Goal: Information Seeking & Learning: Learn about a topic

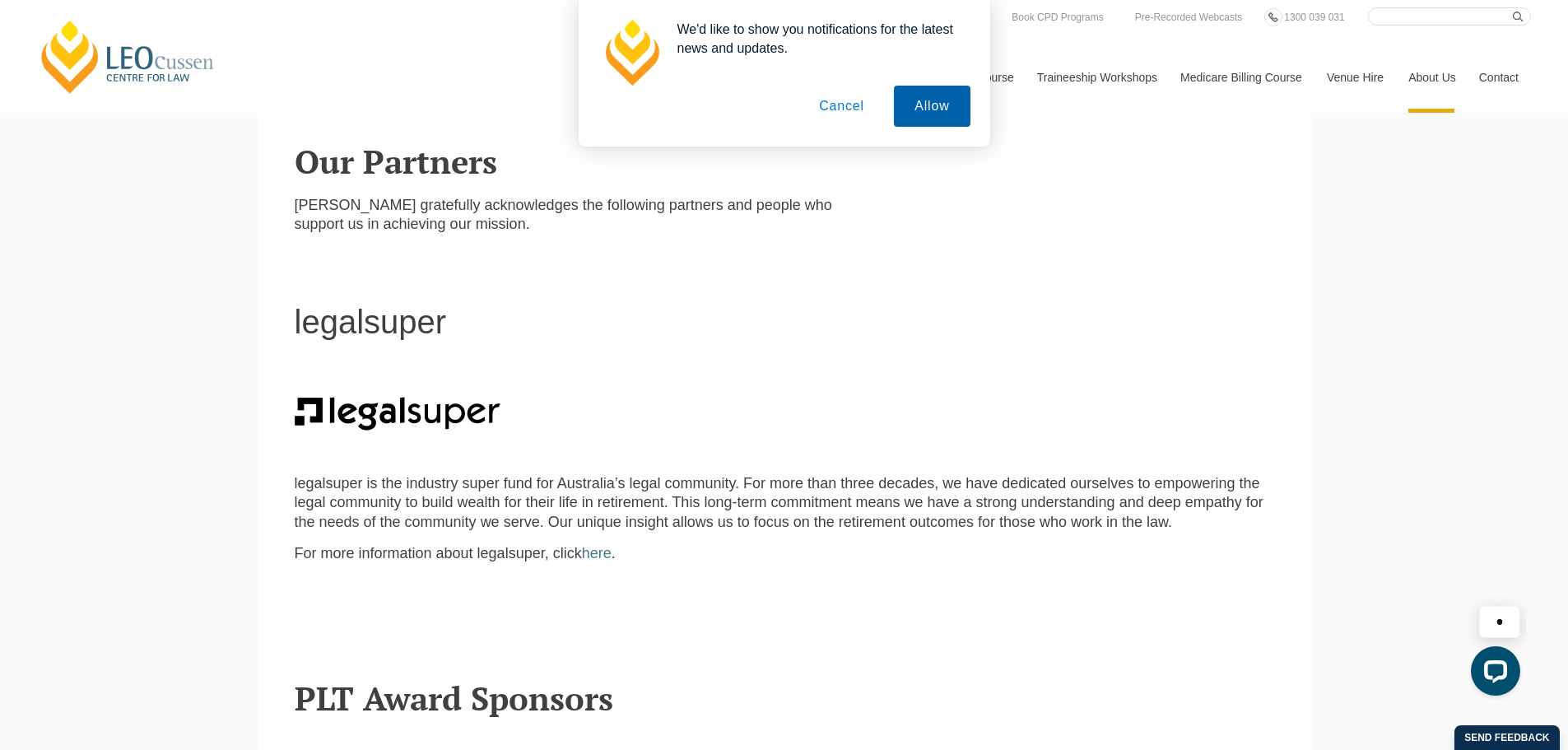
click at [931, 104] on button "Allow" at bounding box center [932, 106] width 76 height 41
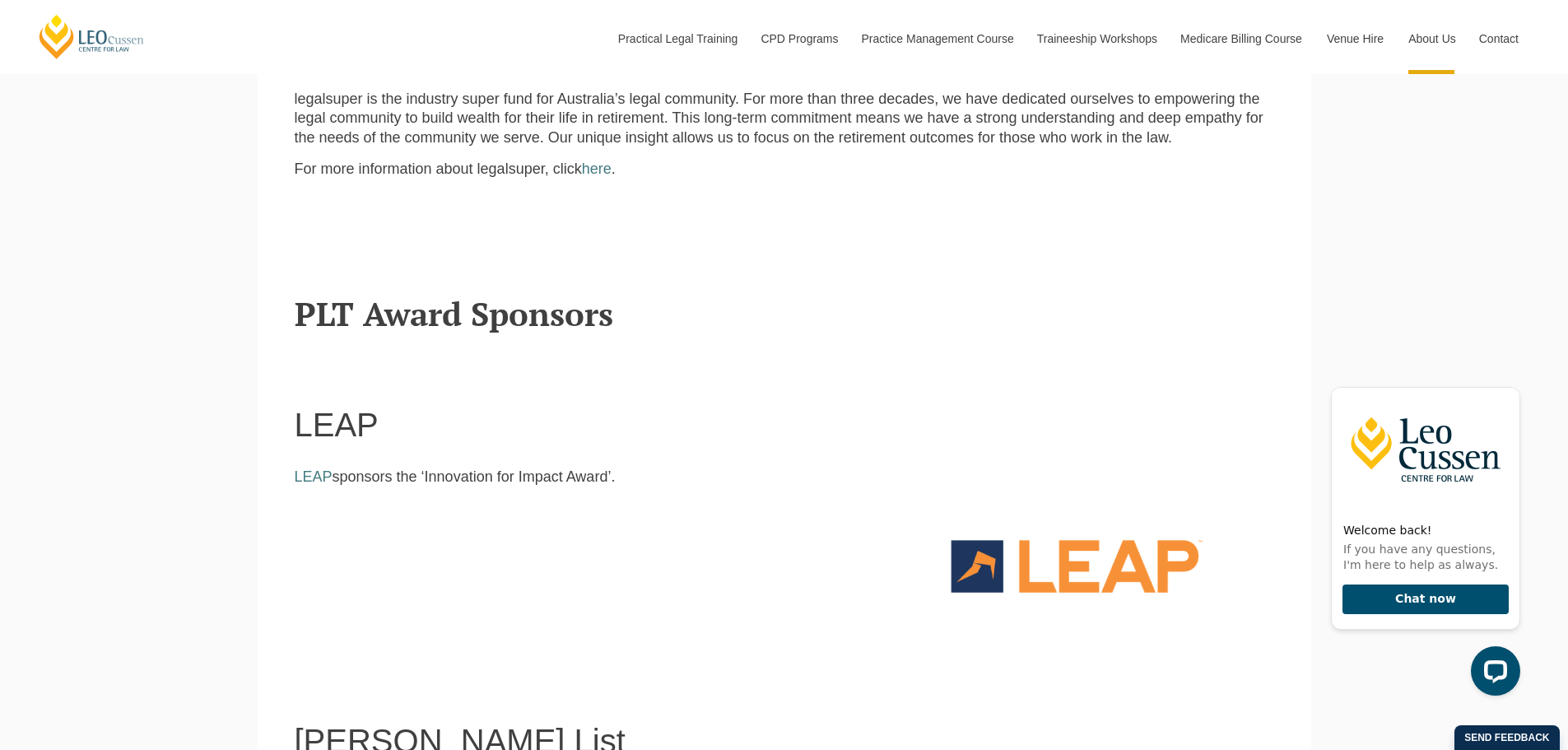
scroll to position [906, 0]
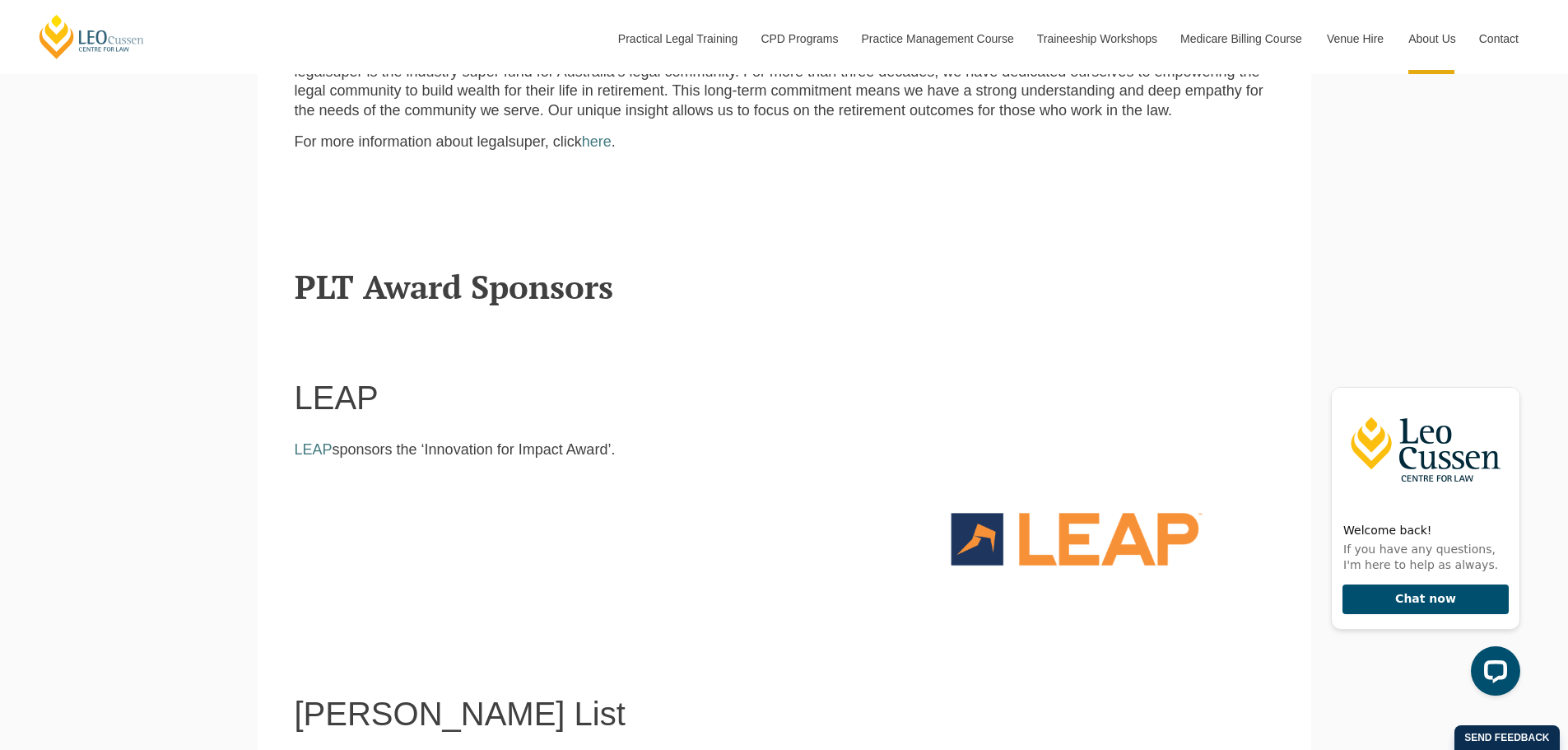
click at [365, 293] on h2 "PLT Award Sponsors" at bounding box center [784, 286] width 980 height 36
click at [458, 453] on p "LEAP sponsors the ‘Innovation for Impact Award’." at bounding box center [575, 449] width 561 height 19
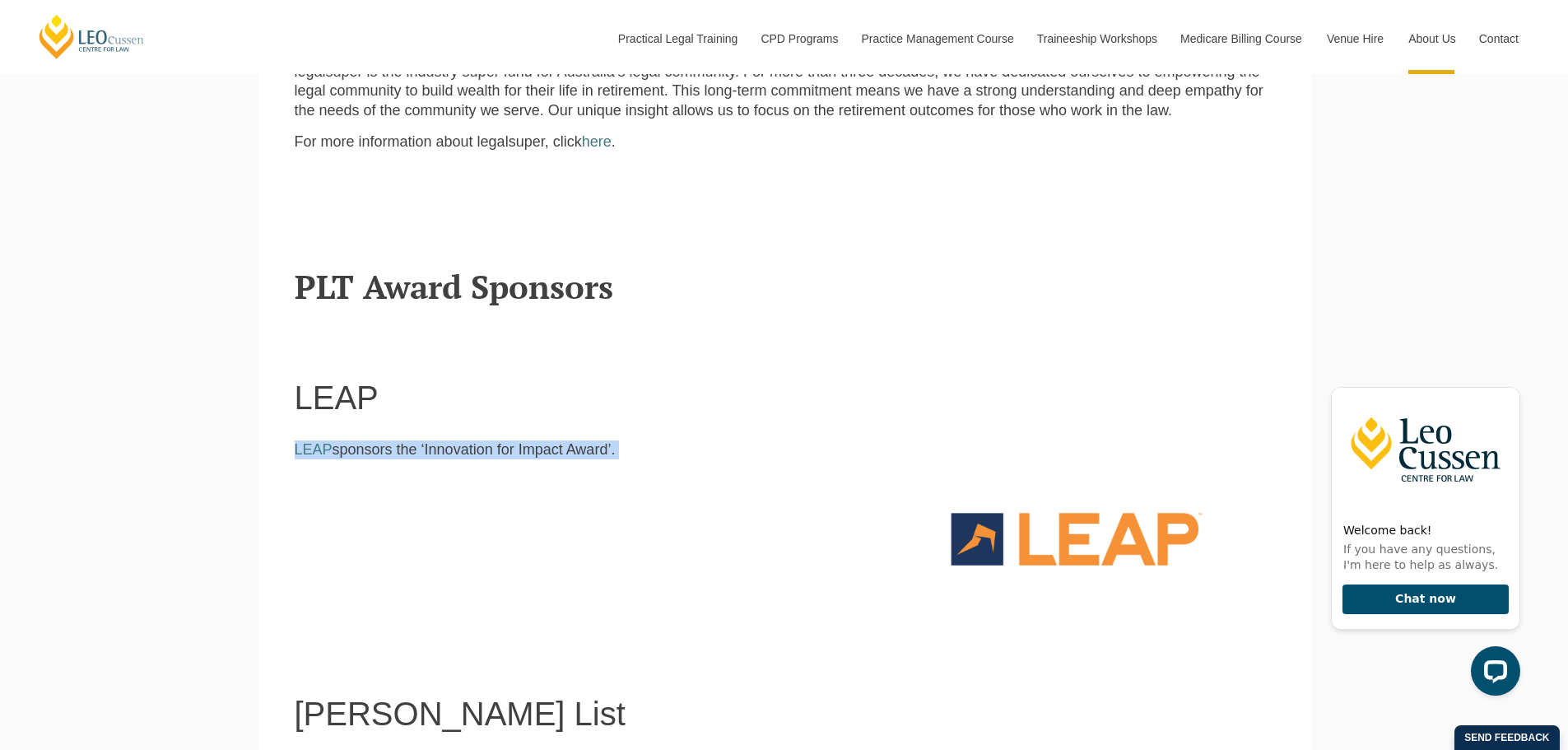
click at [458, 453] on p "LEAP sponsors the ‘Innovation for Impact Award’." at bounding box center [575, 449] width 561 height 19
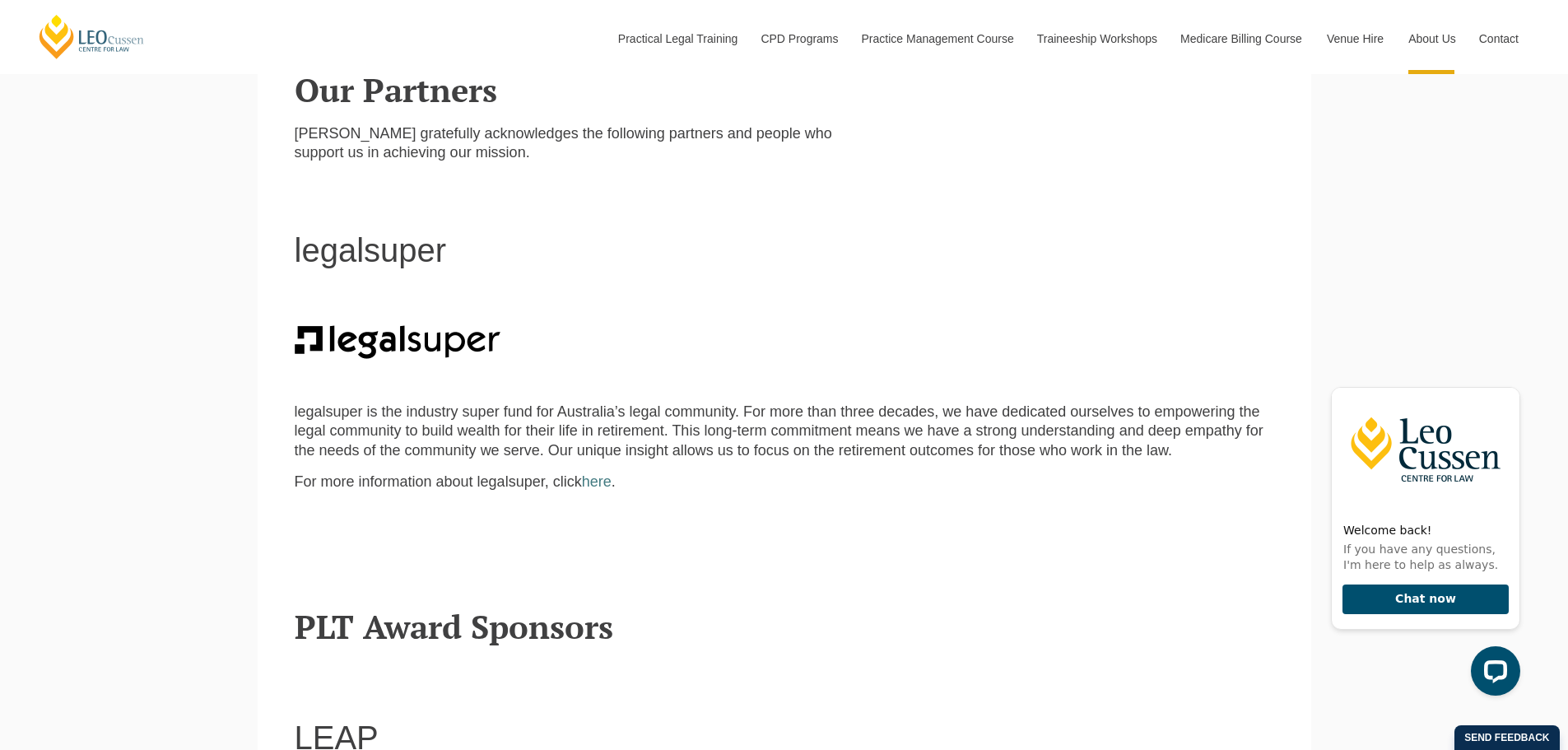
scroll to position [493, 0]
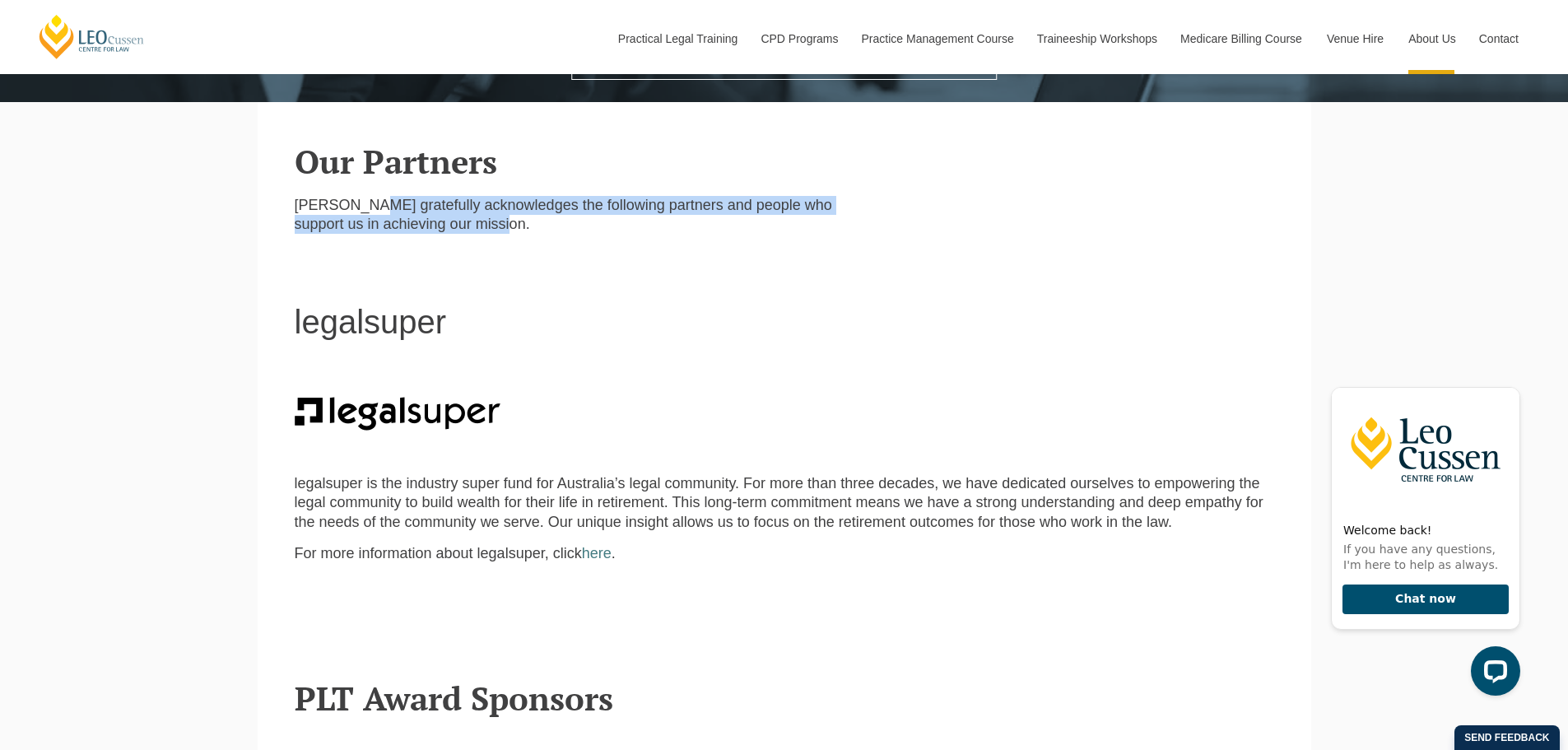
drag, startPoint x: 376, startPoint y: 200, endPoint x: 622, endPoint y: 235, distance: 248.5
click at [622, 235] on p "[PERSON_NAME] gratefully acknowledges the following partners and people who sup…" at bounding box center [575, 215] width 561 height 39
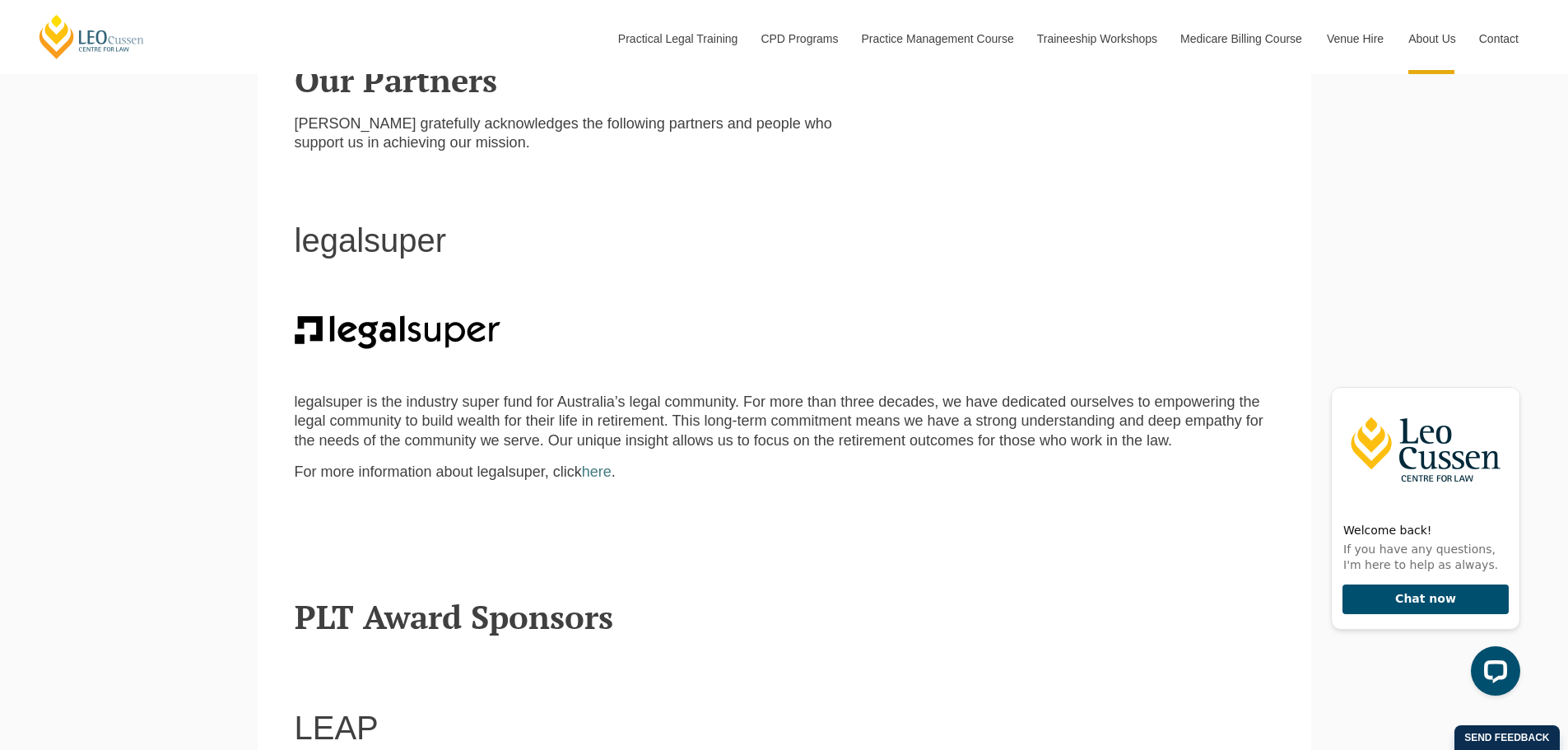
scroll to position [576, 0]
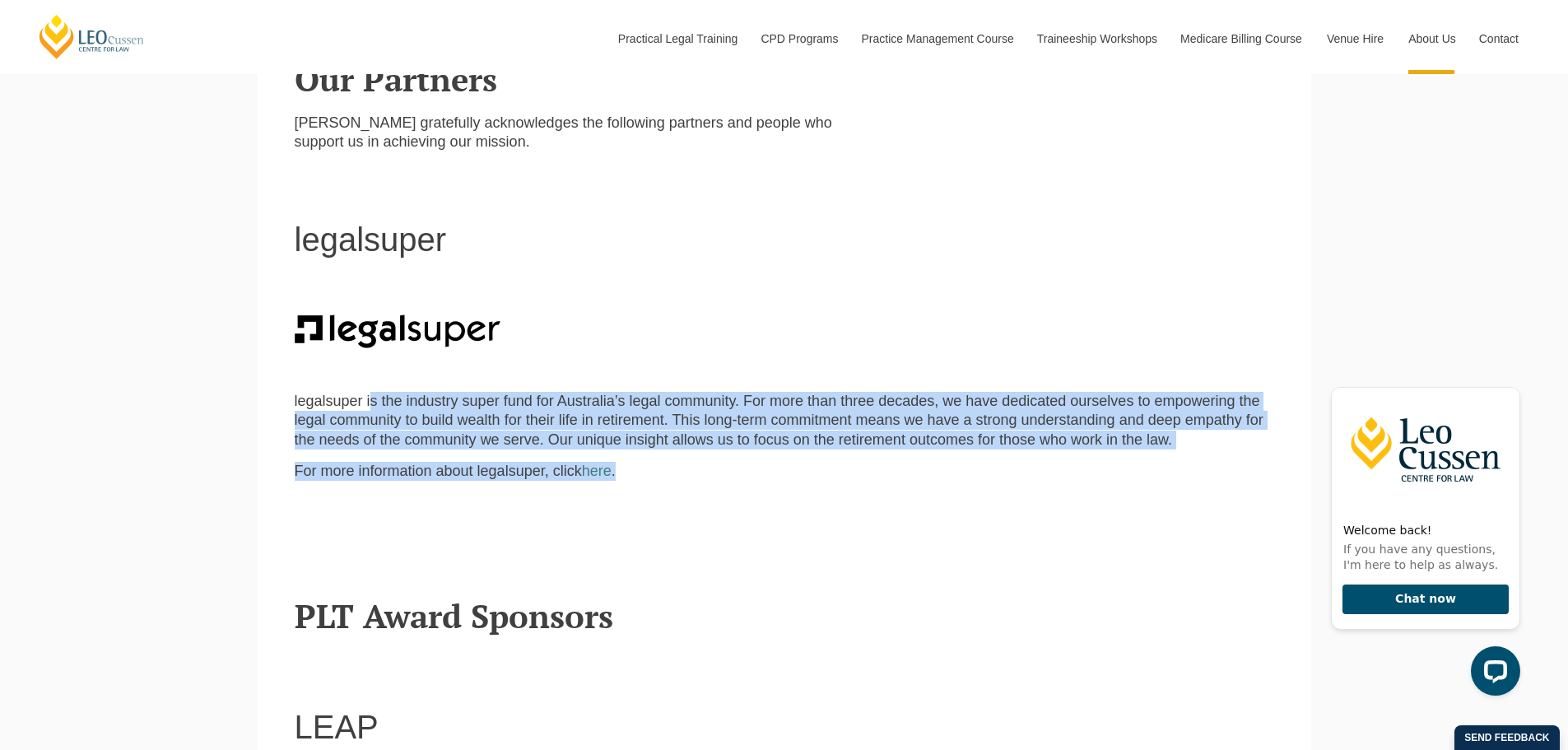
drag, startPoint x: 369, startPoint y: 400, endPoint x: 810, endPoint y: 456, distance: 444.5
click at [810, 456] on div "legalsuper is the industry super fund for Australia’s legal community. For more…" at bounding box center [784, 420] width 1004 height 274
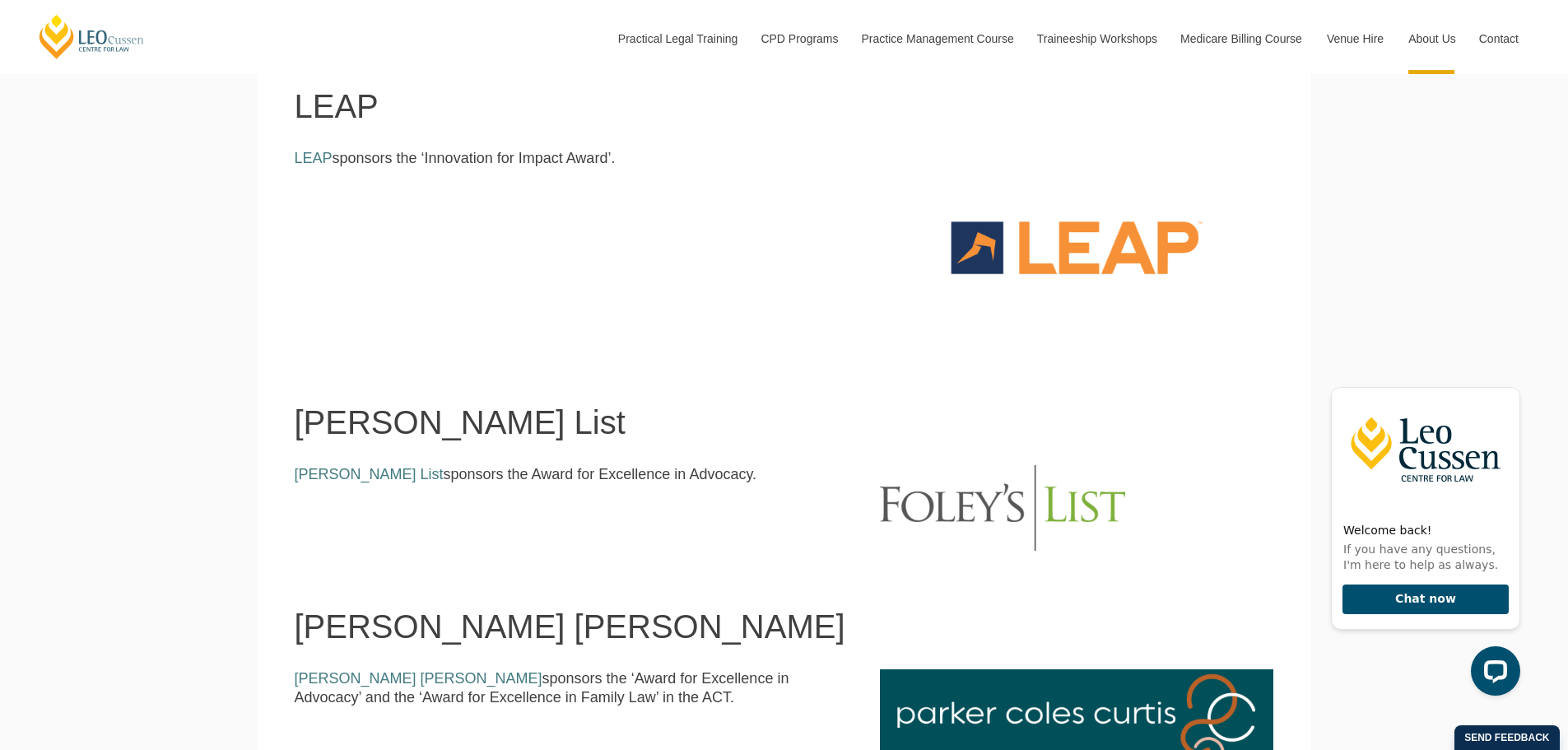
scroll to position [1234, 0]
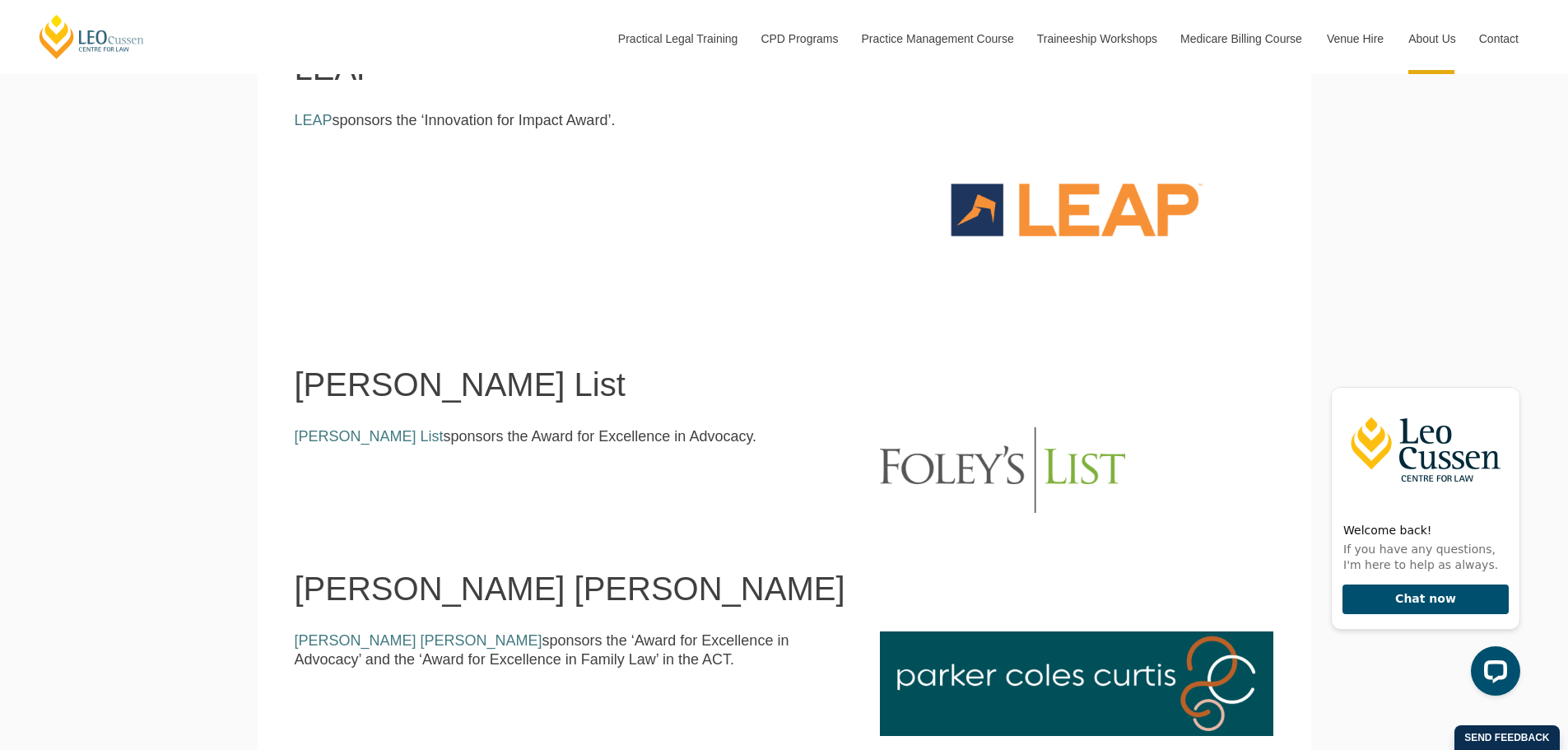
drag, startPoint x: 525, startPoint y: 456, endPoint x: 857, endPoint y: 465, distance: 332.1
click at [857, 465] on div "[PERSON_NAME] List sponsors the Award for Excellence in Advocacy." at bounding box center [784, 469] width 1004 height 86
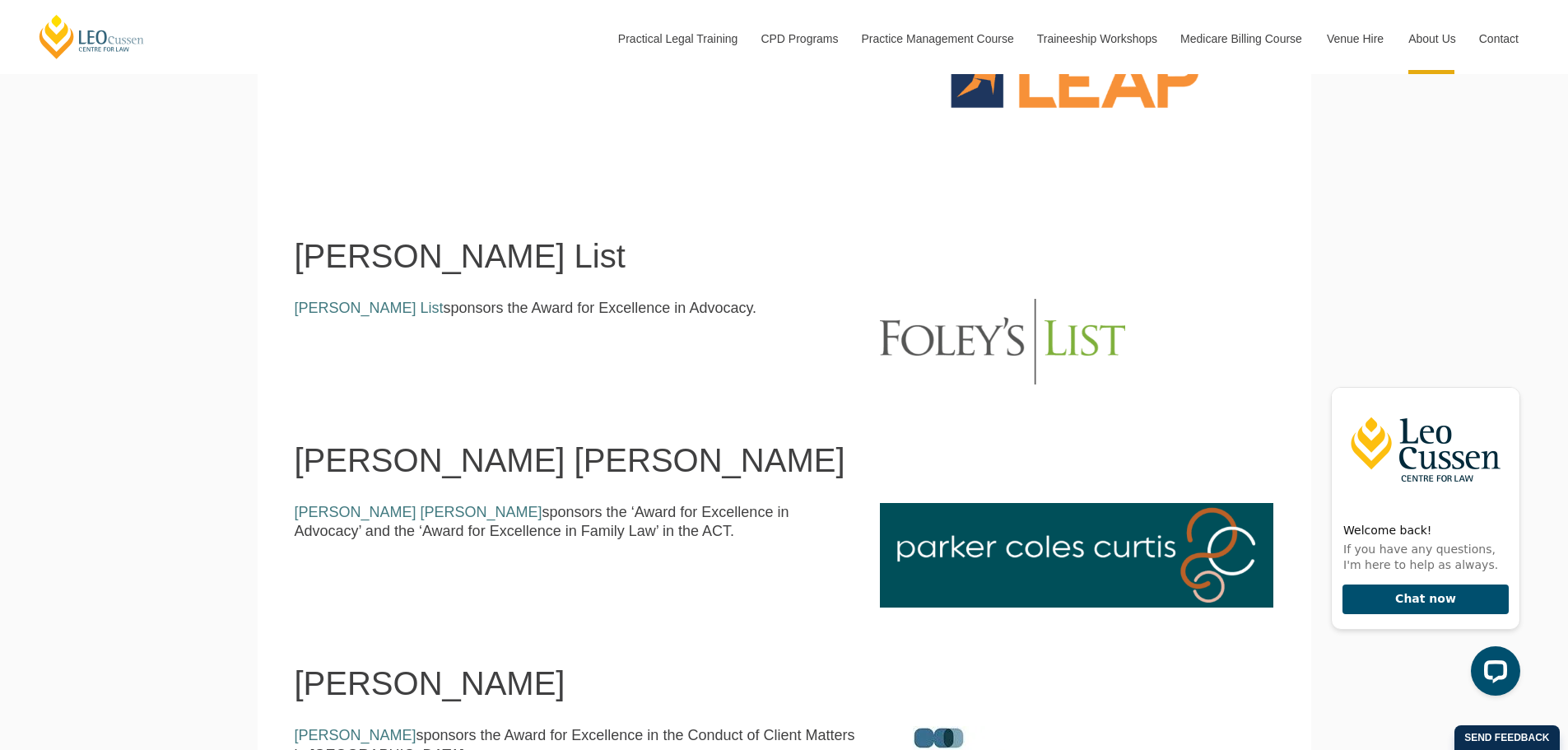
scroll to position [1481, 0]
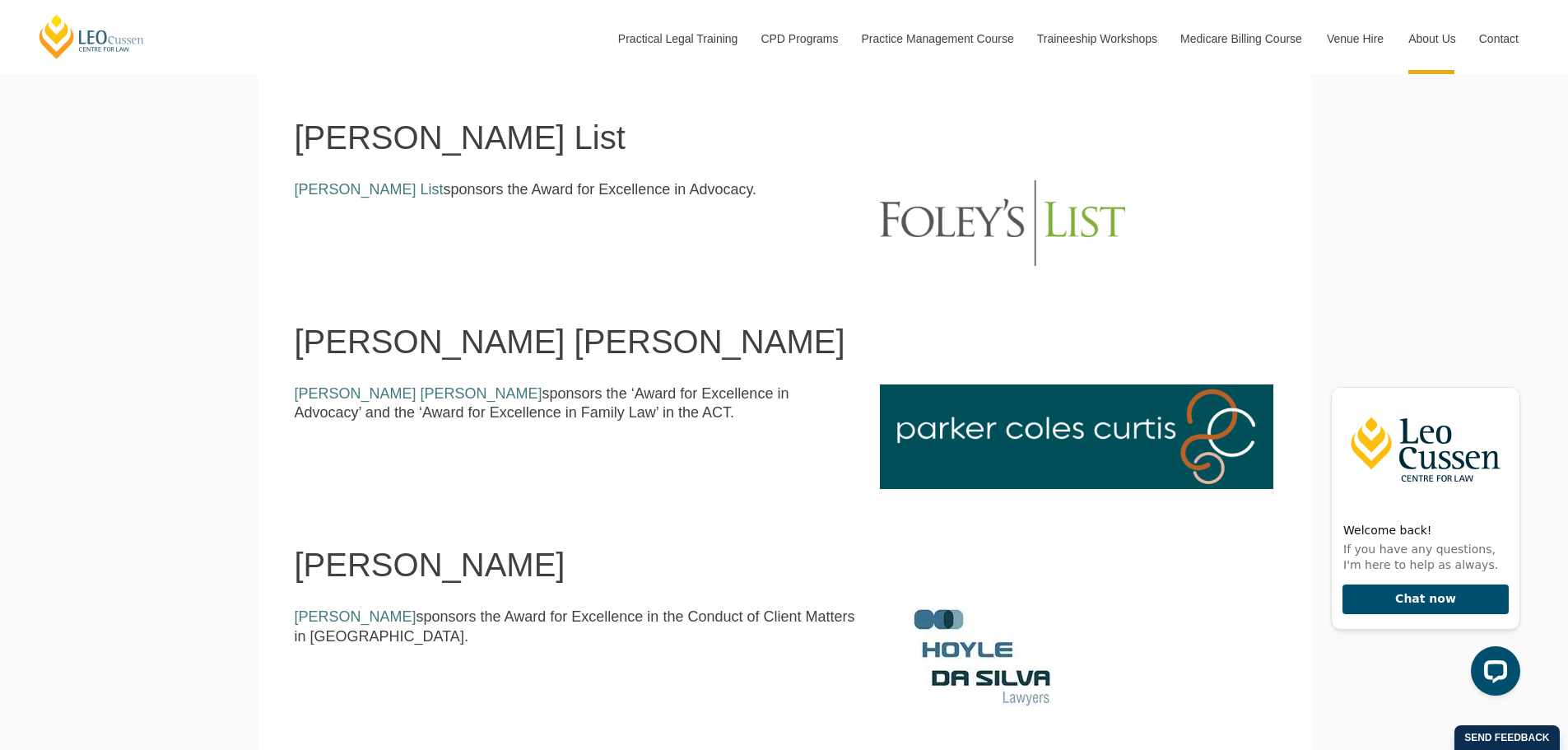
drag, startPoint x: 494, startPoint y: 391, endPoint x: 678, endPoint y: 417, distance: 185.8
click at [678, 417] on p "[PERSON_NAME] [PERSON_NAME] sponsors the ‘Award for Excellence in Advocacy’ and…" at bounding box center [575, 403] width 561 height 39
drag, startPoint x: 657, startPoint y: 416, endPoint x: 499, endPoint y: 390, distance: 160.1
click at [501, 390] on p "[PERSON_NAME] [PERSON_NAME] sponsors the ‘Award for Excellence in Advocacy’ and…" at bounding box center [575, 403] width 561 height 39
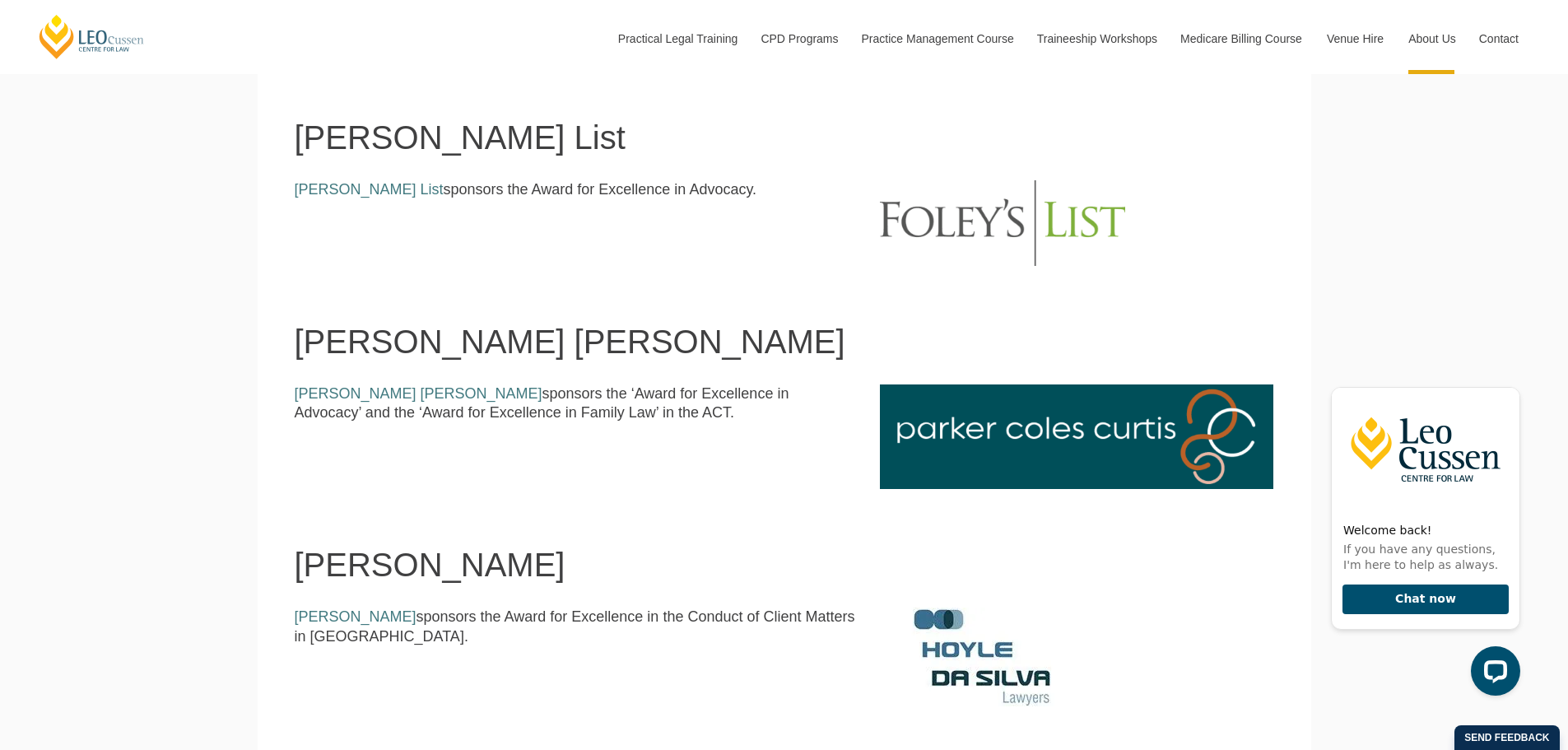
click at [499, 389] on p "[PERSON_NAME] [PERSON_NAME] sponsors the ‘Award for Excellence in Advocacy’ and…" at bounding box center [575, 403] width 561 height 39
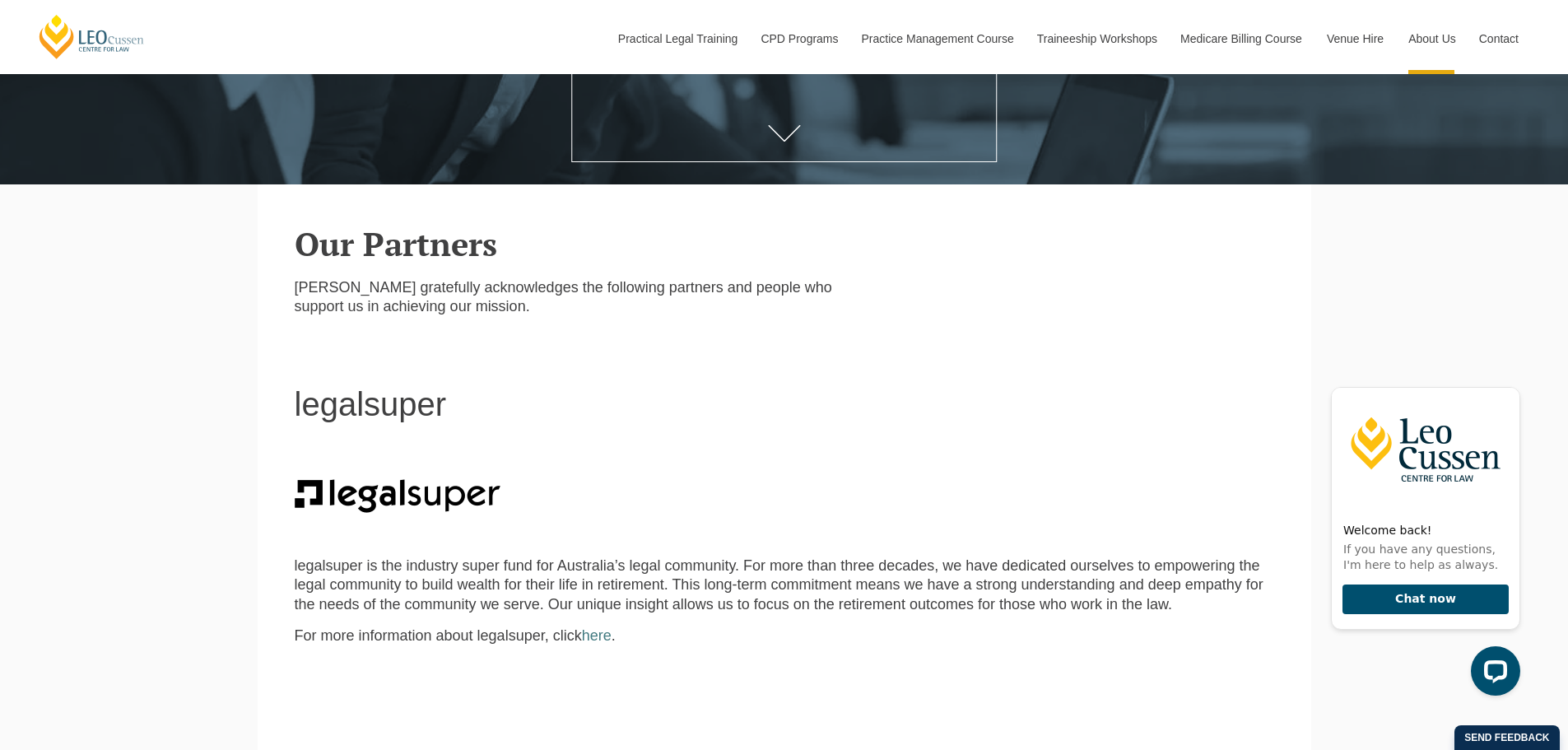
scroll to position [0, 0]
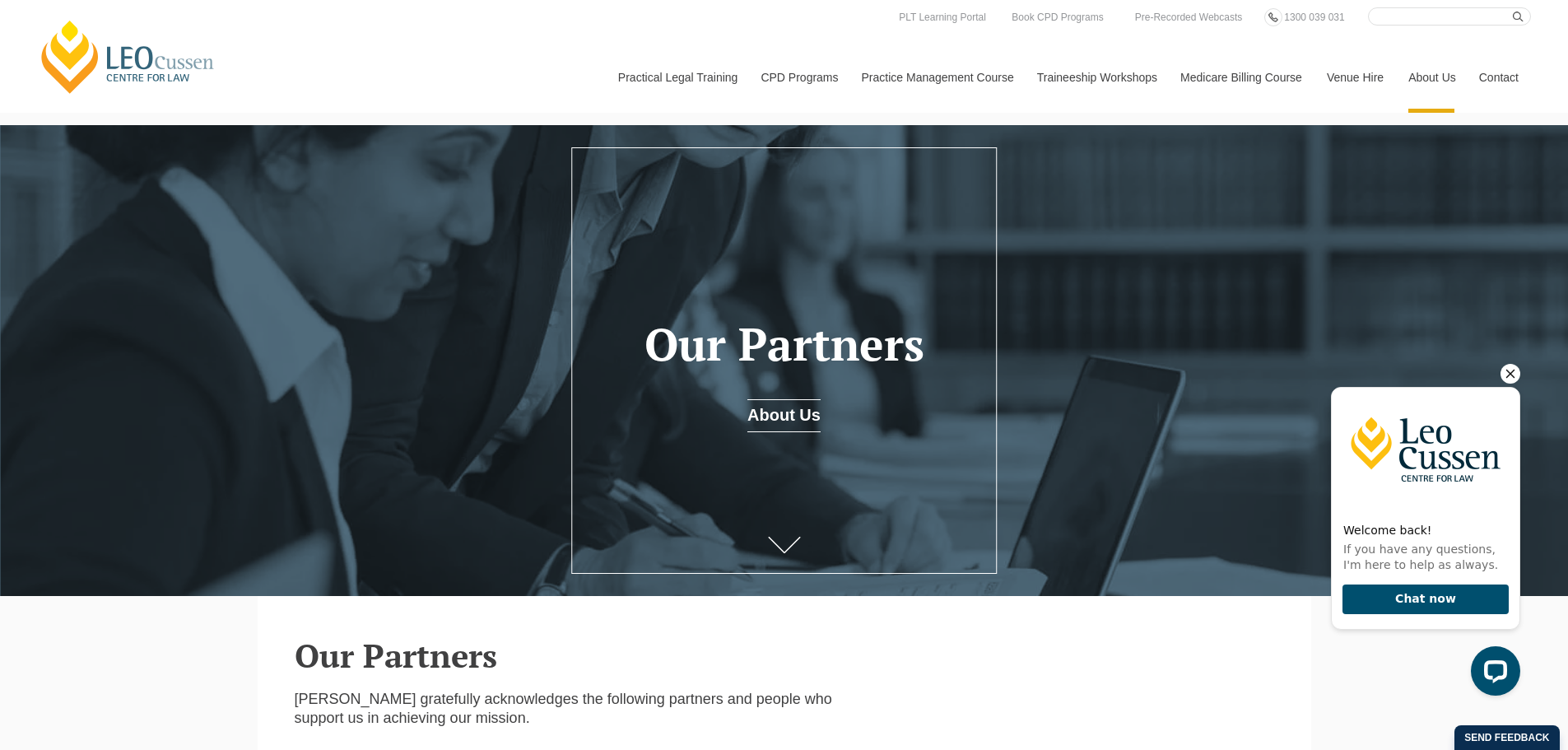
click at [1513, 371] on icon "Hide greeting" at bounding box center [1511, 374] width 9 height 9
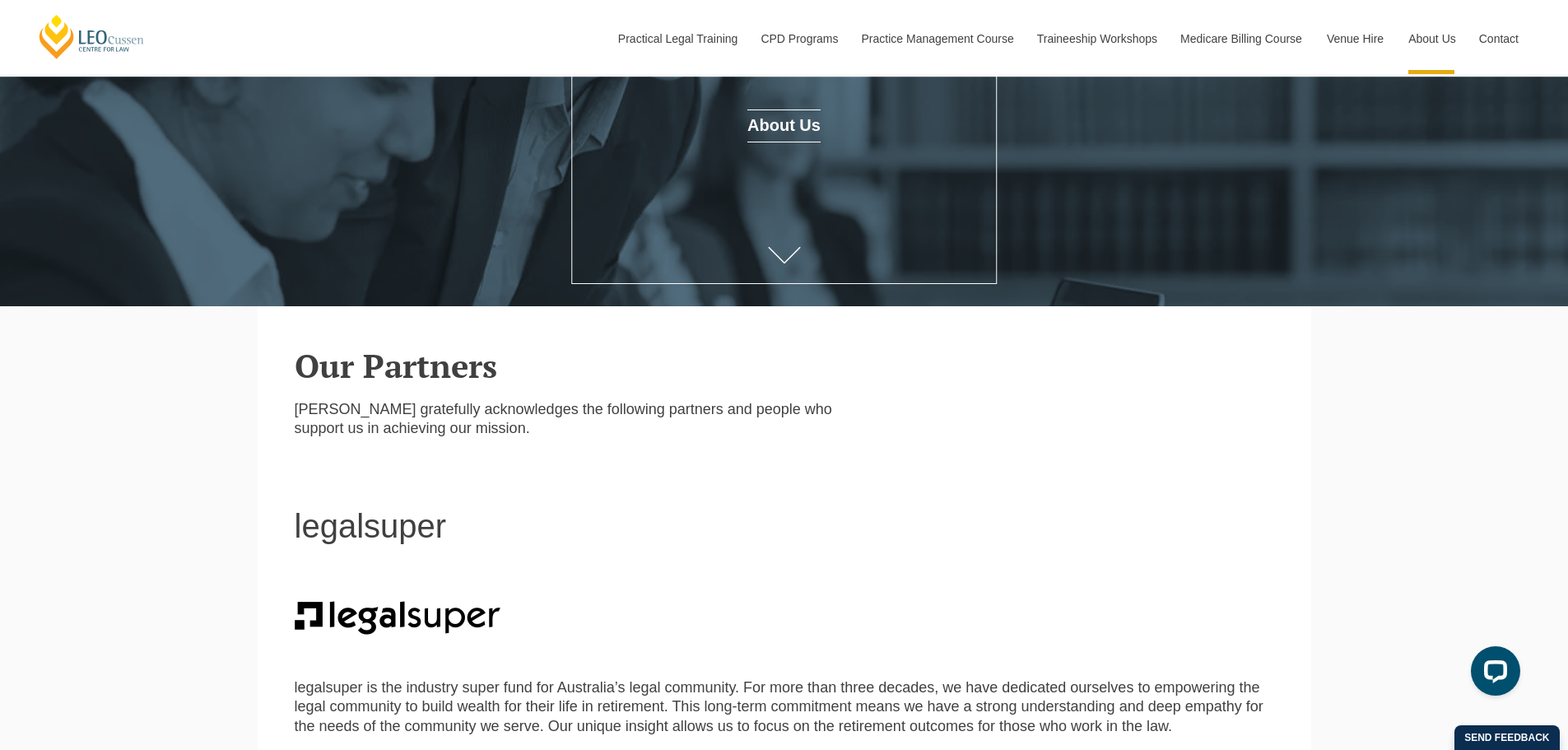
scroll to position [741, 0]
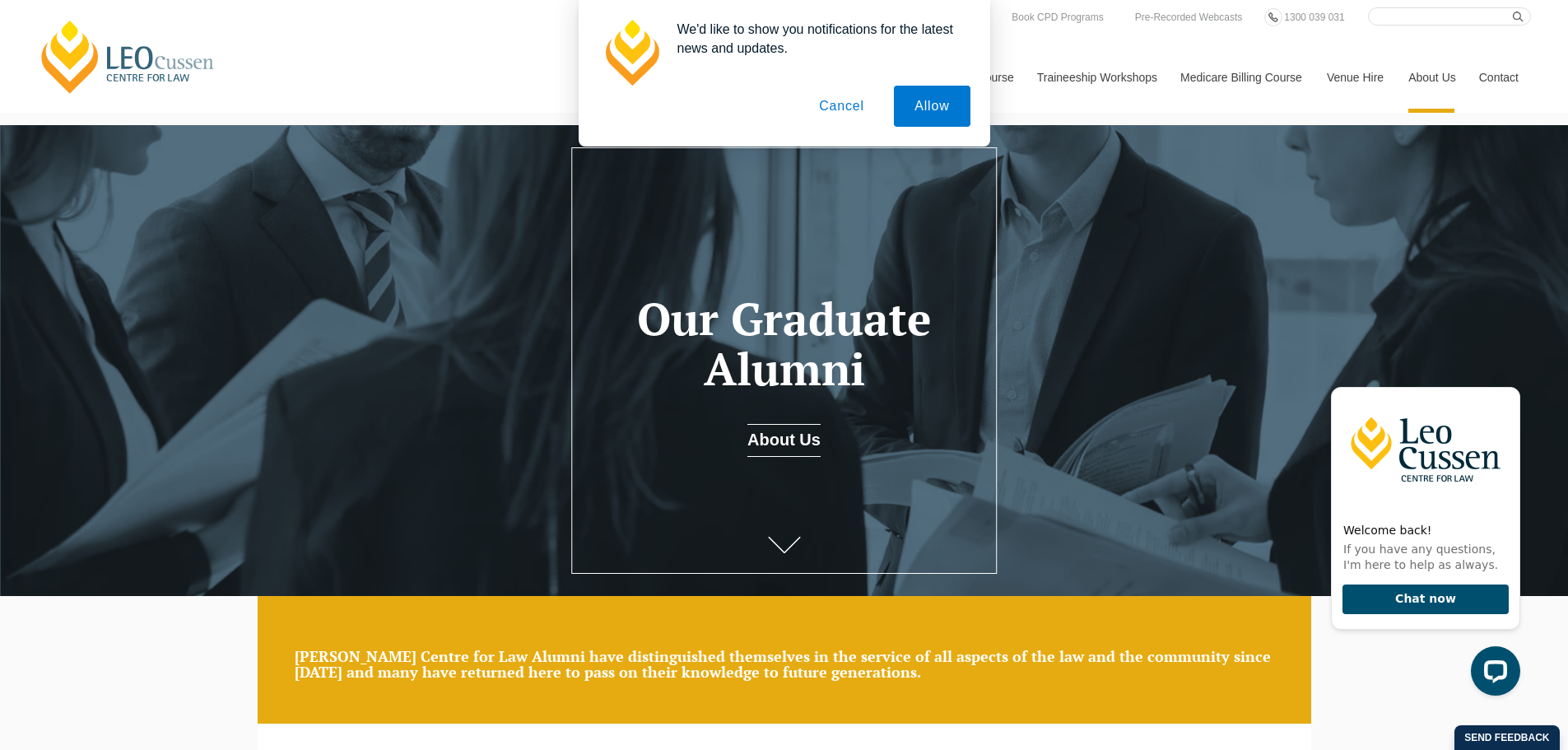
drag, startPoint x: 947, startPoint y: 89, endPoint x: 931, endPoint y: 109, distance: 25.6
click at [947, 90] on button "Allow" at bounding box center [932, 106] width 76 height 41
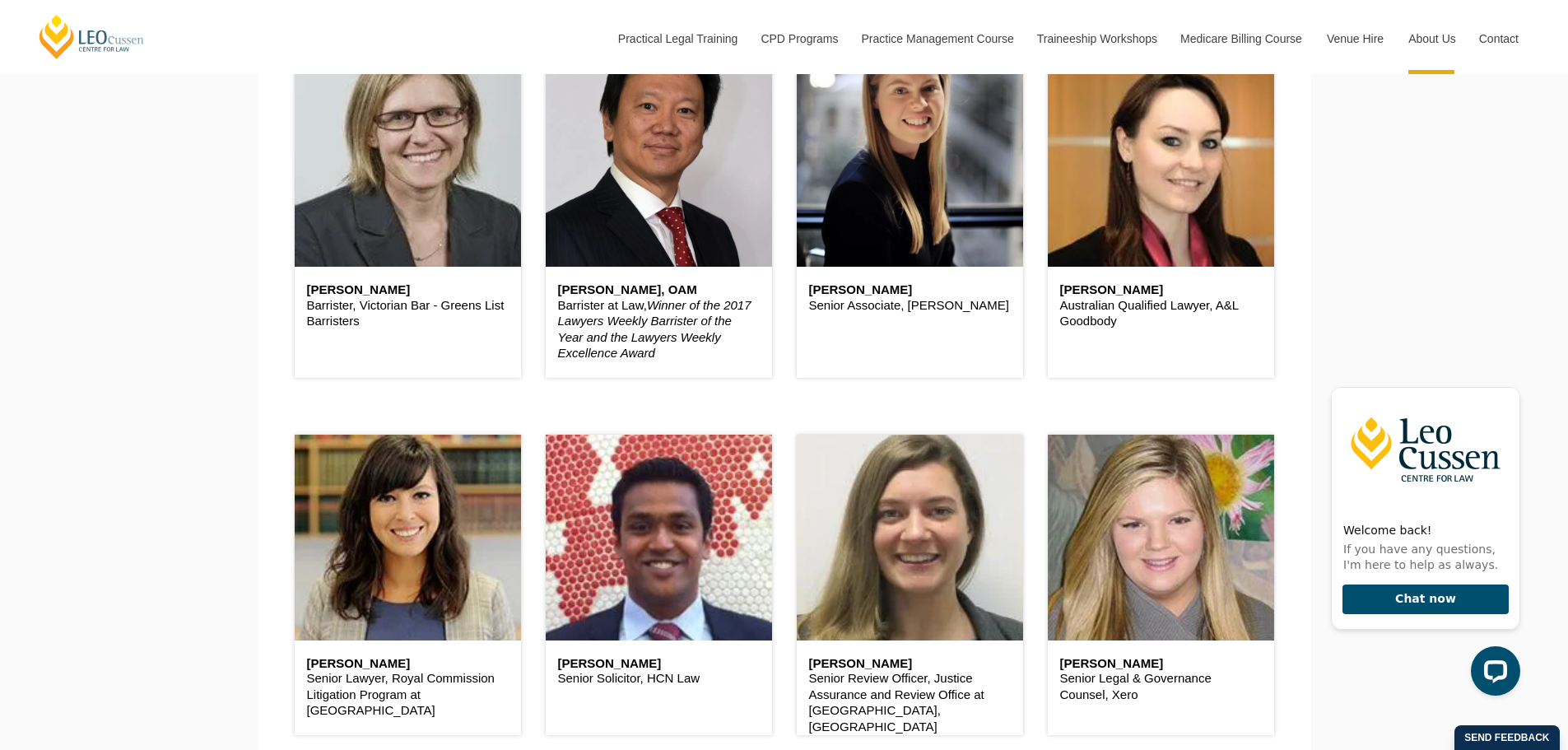
scroll to position [1317, 0]
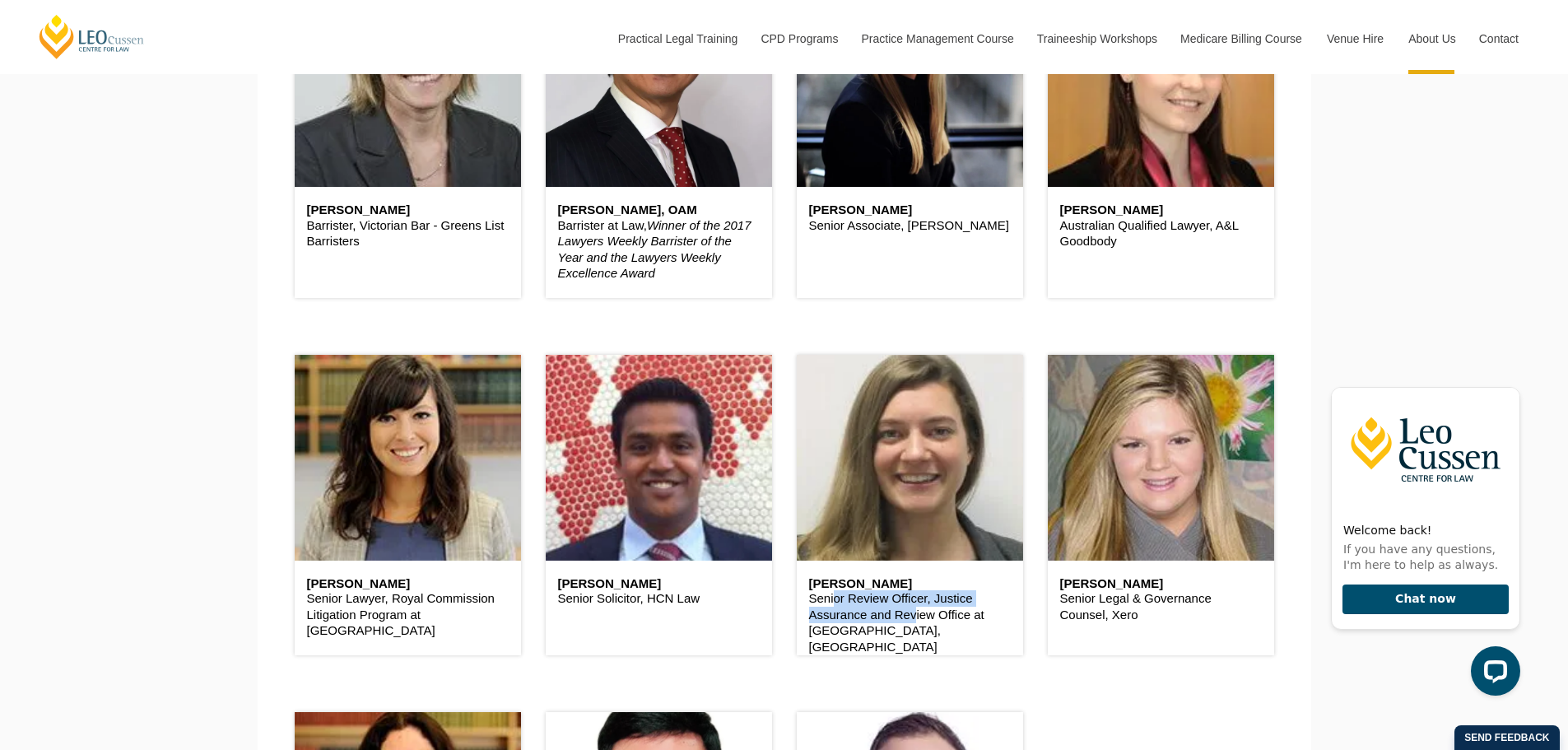
drag, startPoint x: 829, startPoint y: 608, endPoint x: 921, endPoint y: 628, distance: 94.1
click at [921, 628] on p "Senior Review Officer, Justice Assurance and Review Office at DJR, Victoria" at bounding box center [911, 621] width 202 height 64
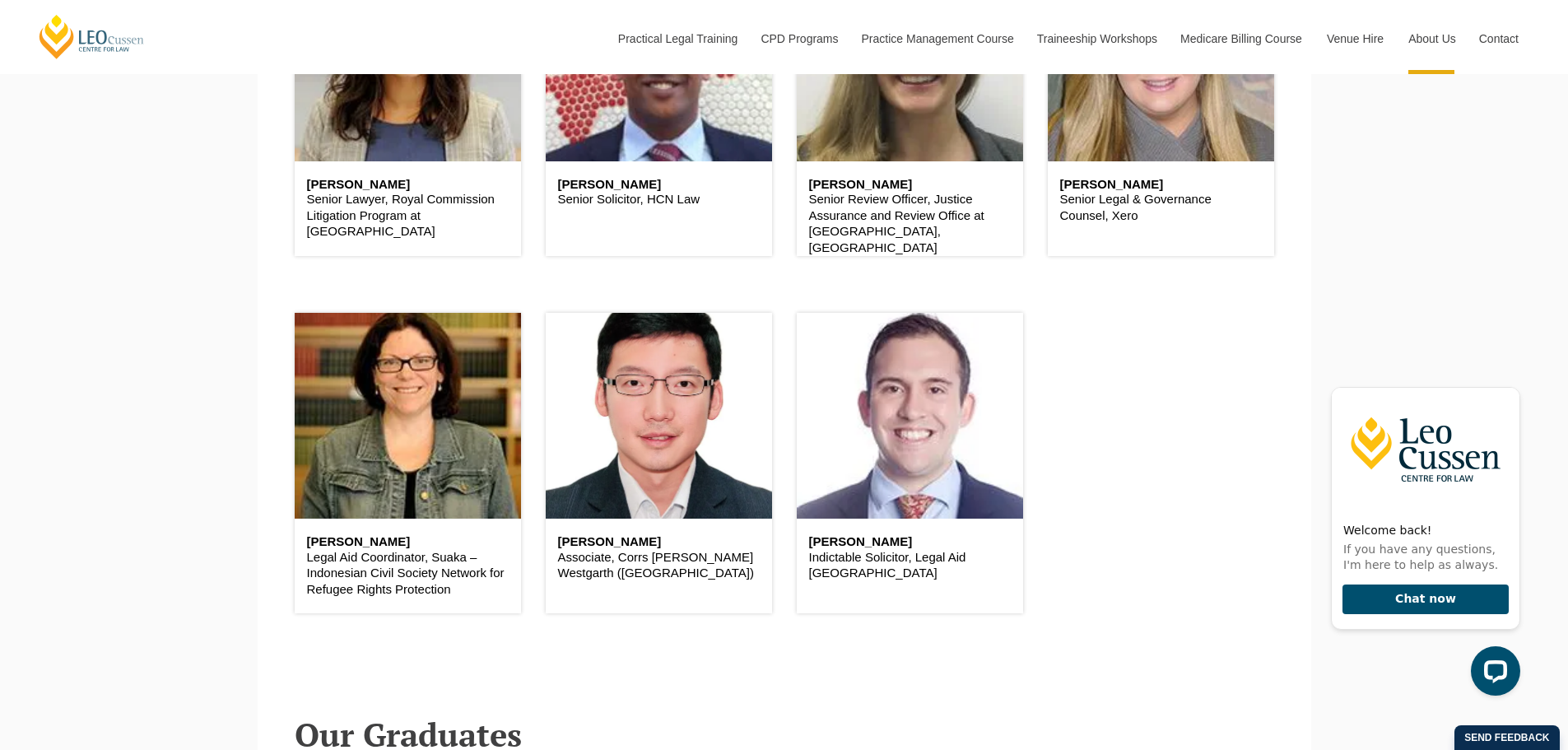
scroll to position [1729, 0]
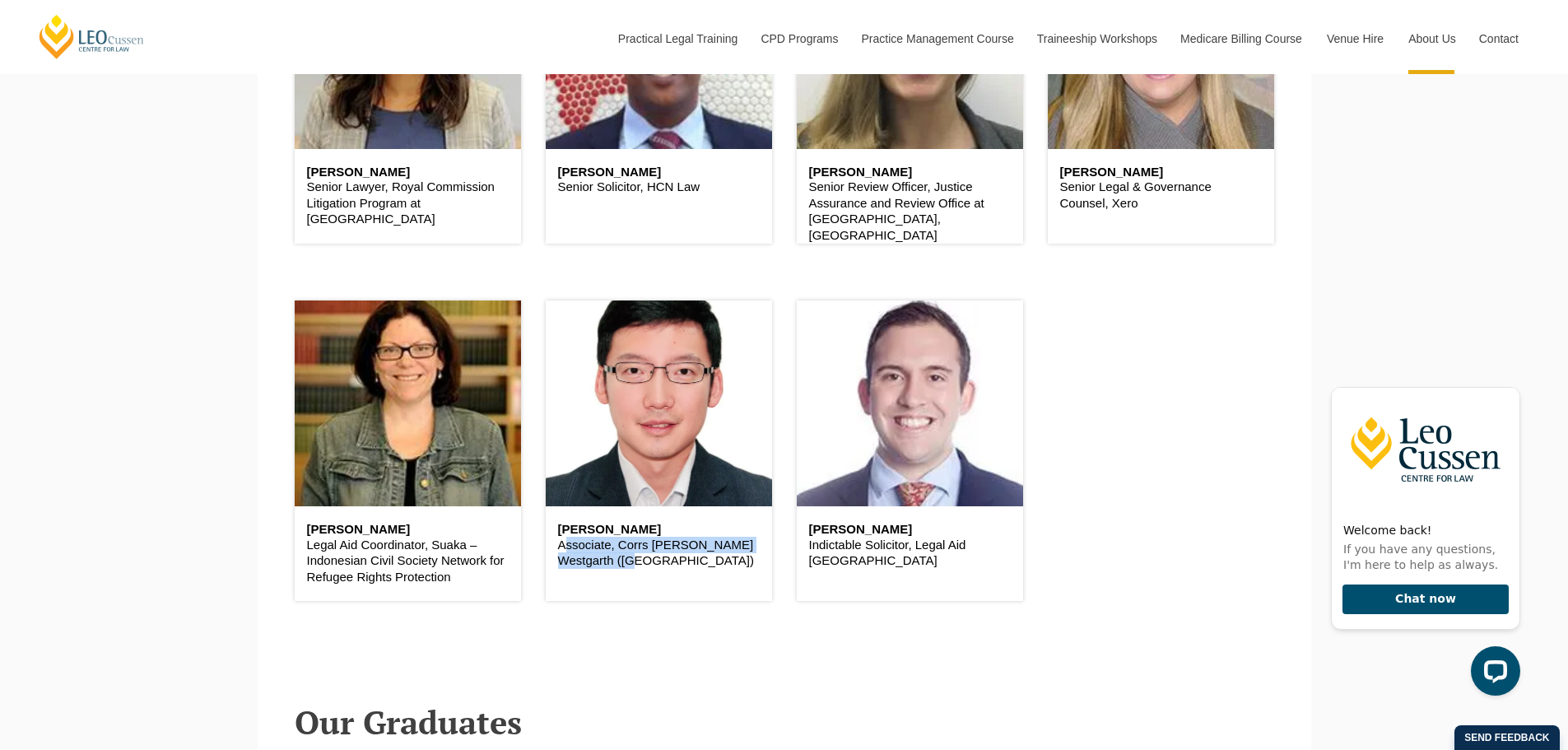
drag, startPoint x: 684, startPoint y: 569, endPoint x: 561, endPoint y: 549, distance: 124.6
click at [561, 549] on p "Associate, Corrs Chambers Westgarth (Perth)" at bounding box center [659, 553] width 202 height 32
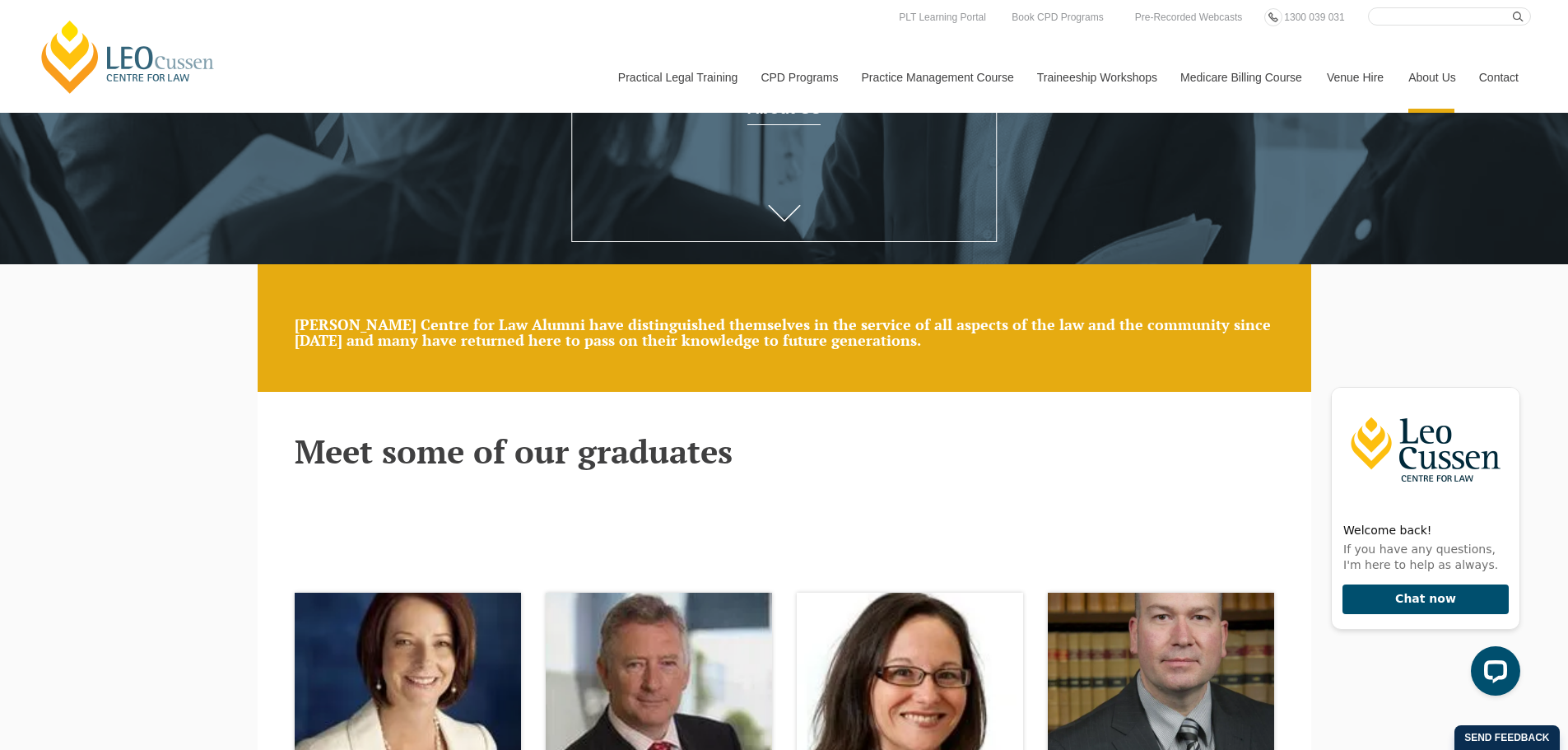
scroll to position [330, 0]
